Goal: Complete application form

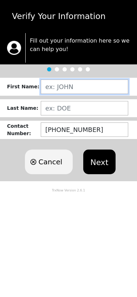
click at [61, 82] on input "text" at bounding box center [85, 86] width 88 height 14
click at [76, 85] on input "text" at bounding box center [85, 86] width 88 height 14
paste input "[PERSON_NAME][US_STATE]"
type input "[PERSON_NAME][US_STATE]"
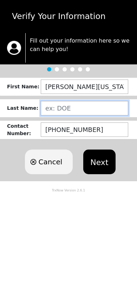
click at [66, 107] on input "text" at bounding box center [85, 108] width 88 height 14
paste input "[PERSON_NAME][US_STATE]"
click at [79, 110] on input "[PERSON_NAME][US_STATE]" at bounding box center [85, 108] width 88 height 14
type input "[US_STATE]"
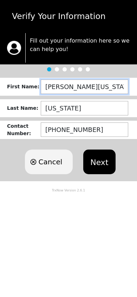
click at [122, 85] on input "[PERSON_NAME][US_STATE]" at bounding box center [85, 86] width 88 height 14
type input "MERCEDES"
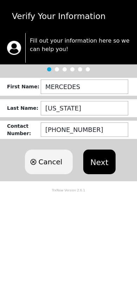
click at [96, 154] on button "Next" at bounding box center [99, 161] width 32 height 25
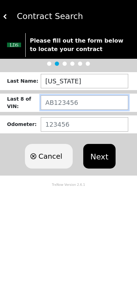
click at [77, 103] on input "text" at bounding box center [85, 102] width 88 height 14
click at [63, 106] on input "text" at bounding box center [85, 102] width 88 height 14
paste input "W723887"
type input "MW723887"
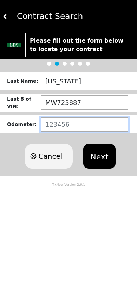
click at [70, 128] on input "number" at bounding box center [85, 124] width 88 height 14
type input "71525"
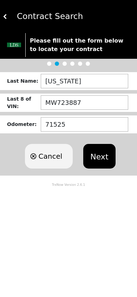
click at [94, 158] on button "Next" at bounding box center [99, 156] width 32 height 25
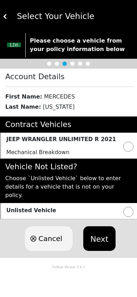
click at [128, 147] on input "radio" at bounding box center [128, 146] width 10 height 10
radio input "true"
click at [90, 226] on button "Next" at bounding box center [99, 238] width 32 height 25
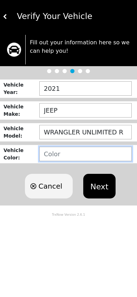
click at [58, 154] on input "text" at bounding box center [85, 154] width 92 height 14
type input "WHITE"
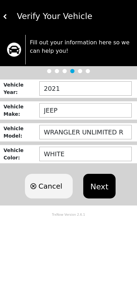
click at [95, 267] on body "Verify Your Vehicle Fill out your information here so we can help you! Vehicle …" at bounding box center [68, 148] width 137 height 297
click at [89, 179] on button "Next" at bounding box center [99, 186] width 32 height 25
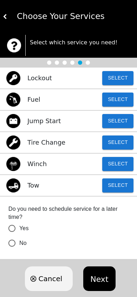
click at [110, 120] on button "Select" at bounding box center [117, 121] width 31 height 14
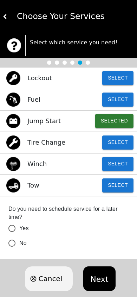
click at [16, 244] on input "No" at bounding box center [12, 243] width 15 height 15
radio input "false"
click at [97, 277] on button "Next" at bounding box center [99, 278] width 32 height 25
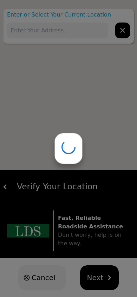
type input "[STREET_ADDRESS]"
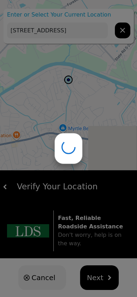
click at [41, 34] on div at bounding box center [68, 148] width 137 height 297
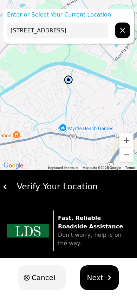
click at [103, 278] on button "Next" at bounding box center [99, 277] width 39 height 25
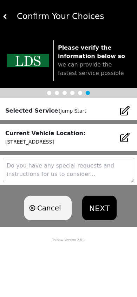
click at [95, 203] on button "NEXT" at bounding box center [99, 208] width 34 height 25
